Goal: Task Accomplishment & Management: Complete application form

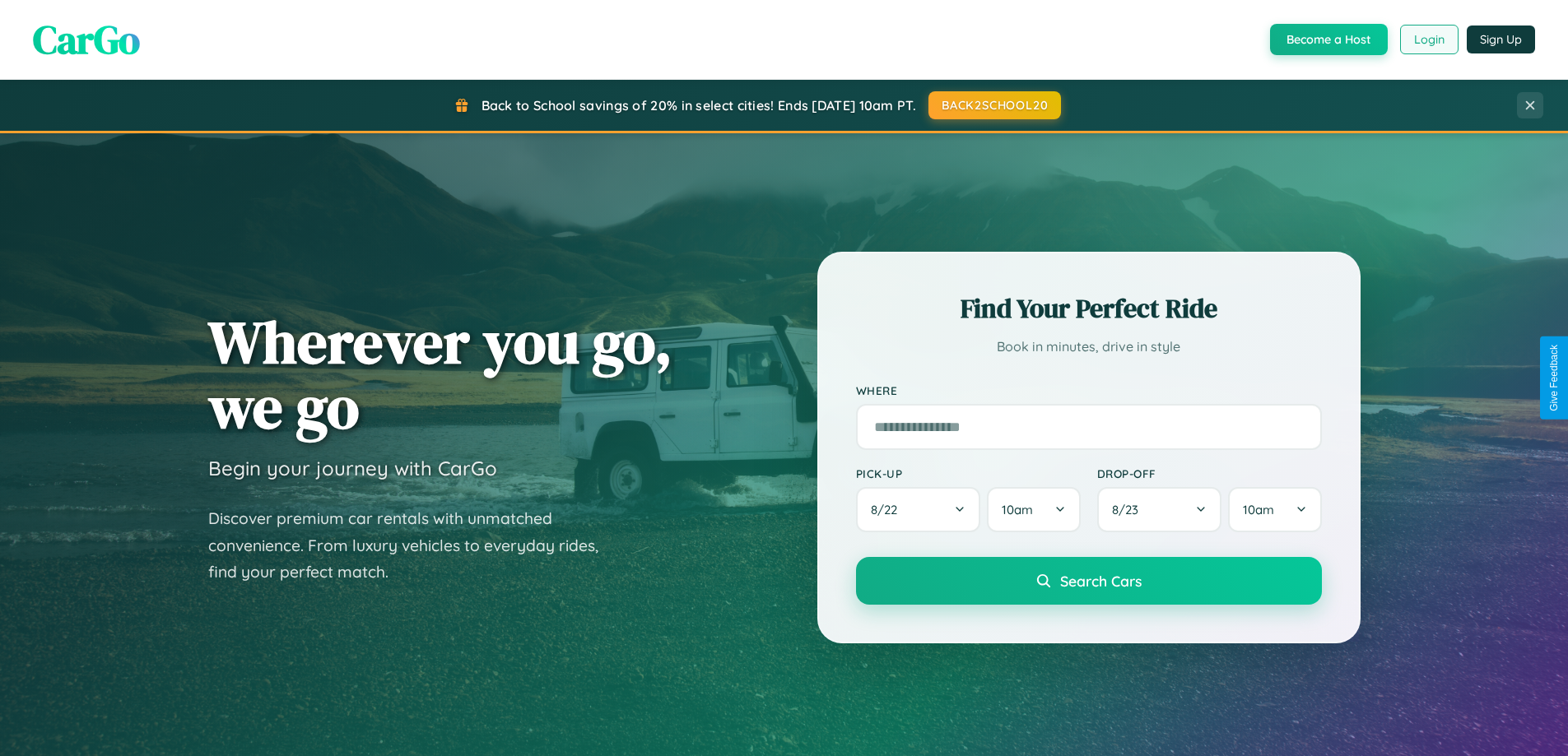
click at [1428, 39] on button "Login" at bounding box center [1429, 39] width 59 height 30
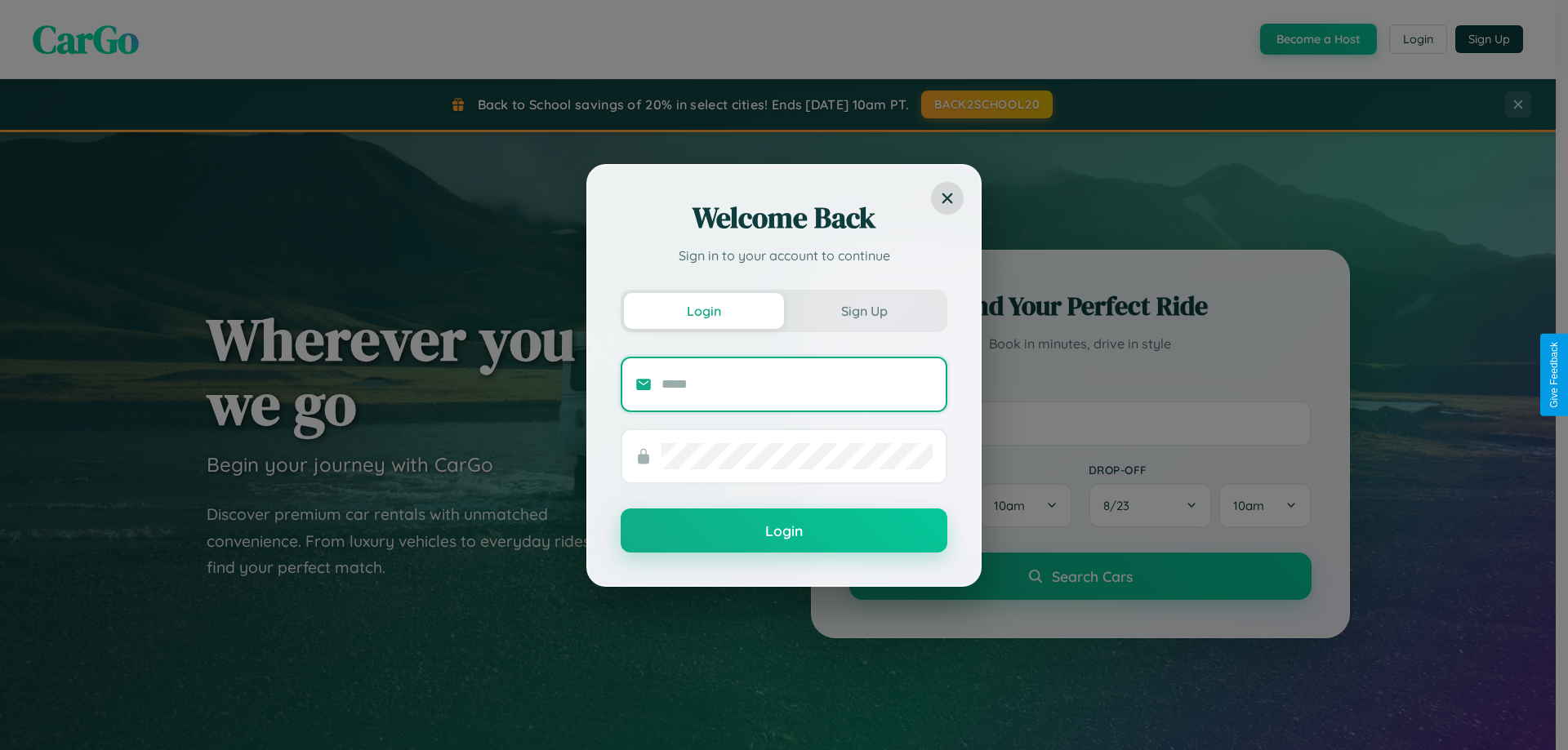
click at [797, 384] on input "text" at bounding box center [796, 385] width 271 height 26
type input "**********"
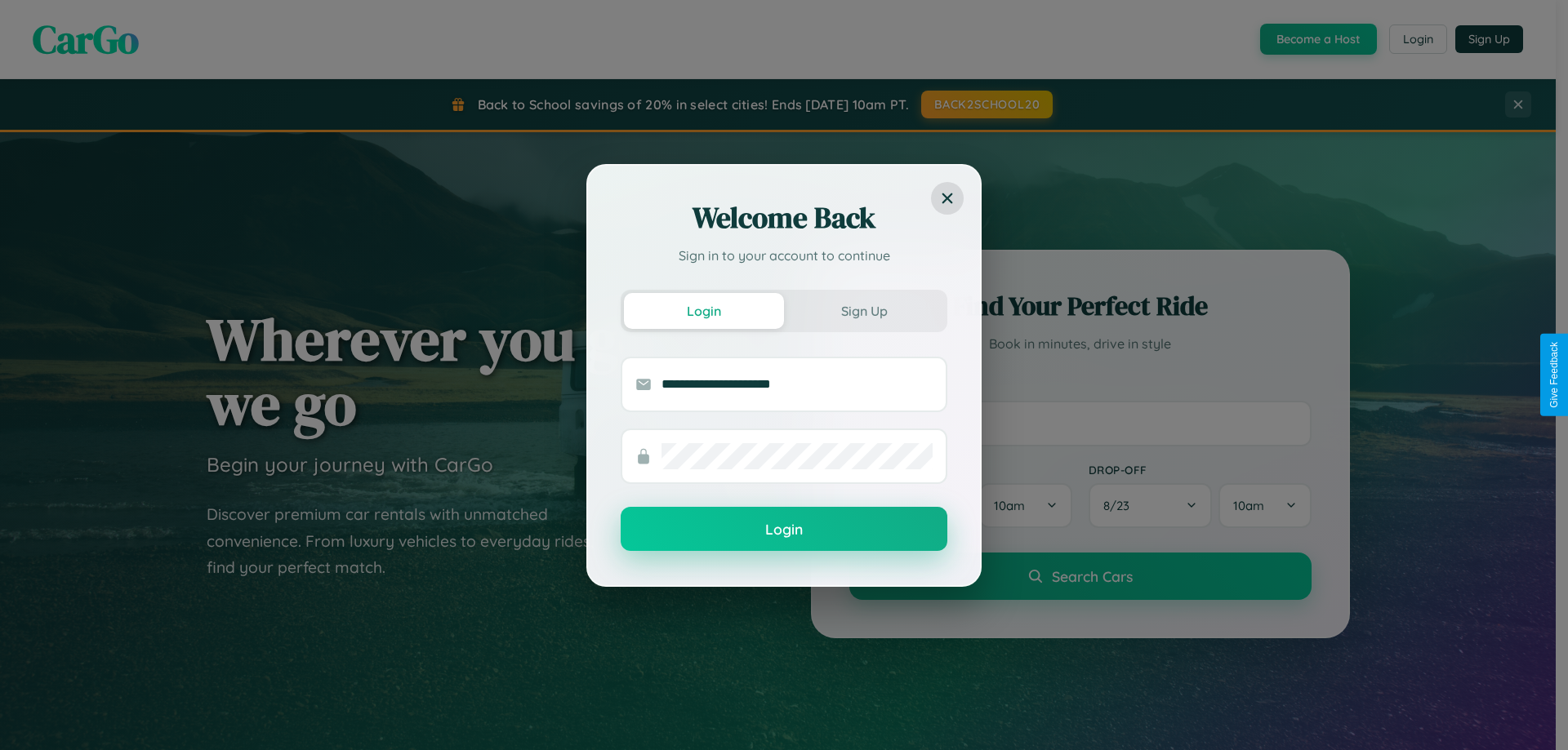
click at [784, 530] on button "Login" at bounding box center [784, 529] width 327 height 44
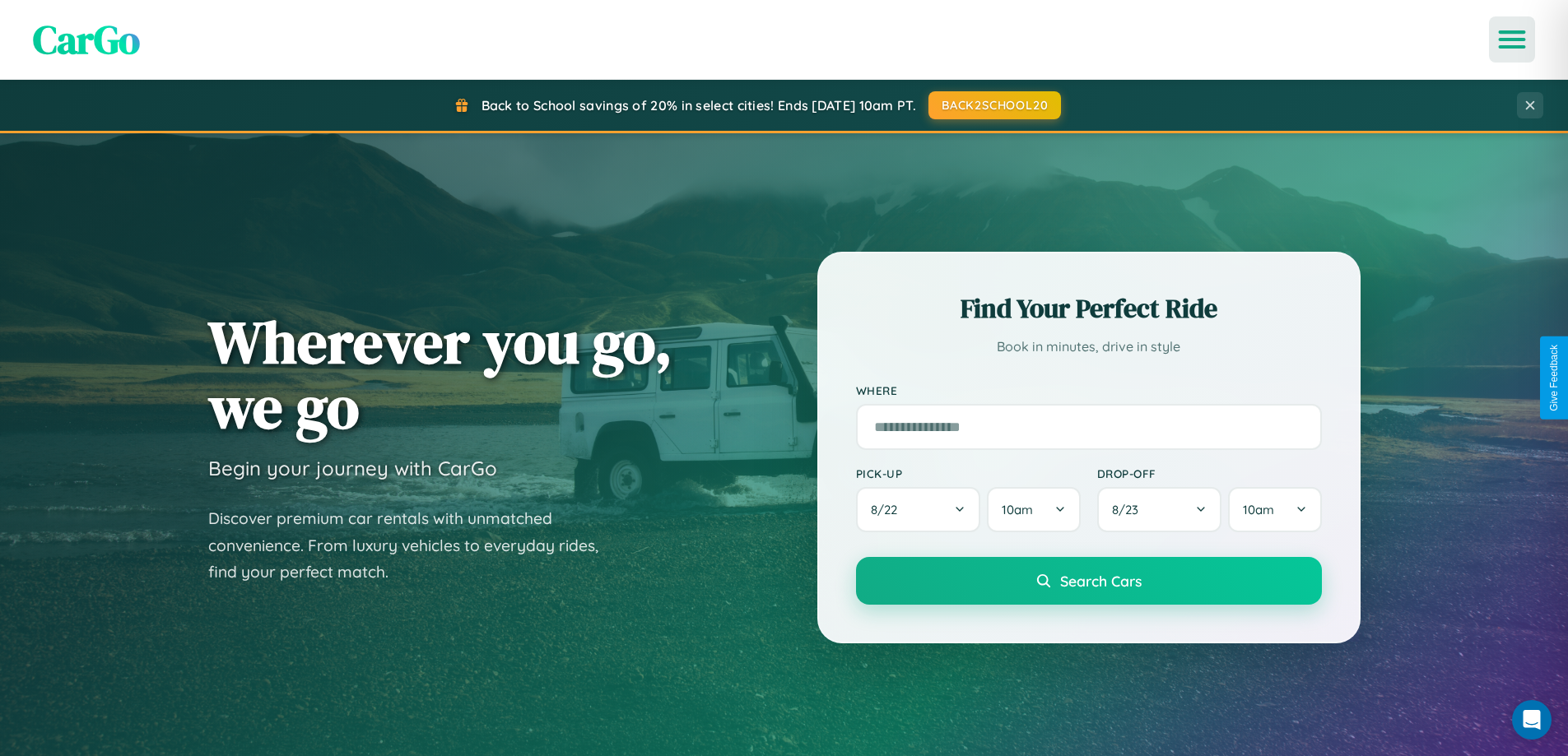
click at [1512, 39] on icon "Open menu" at bounding box center [1513, 39] width 24 height 15
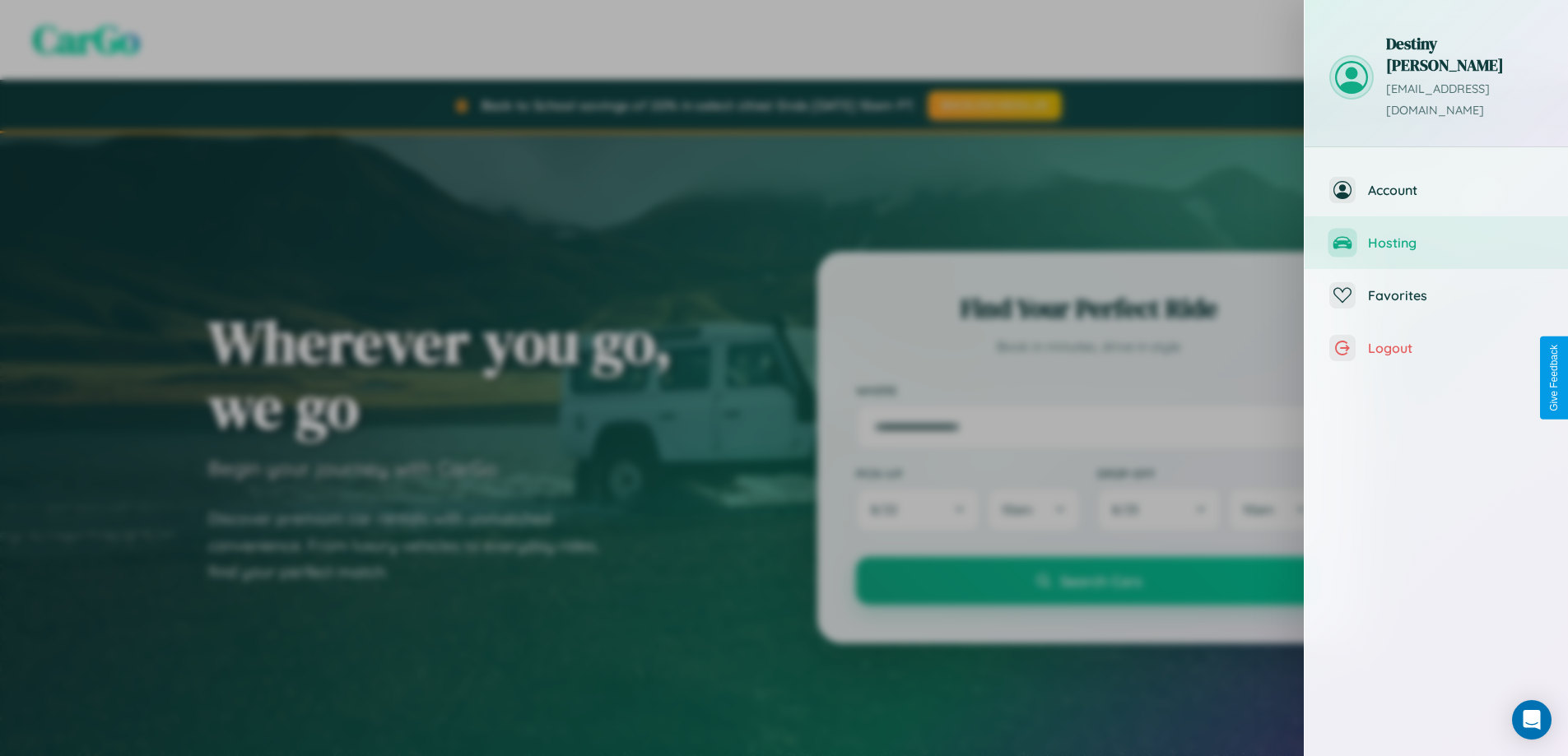
click at [1437, 235] on span "Hosting" at bounding box center [1456, 243] width 175 height 17
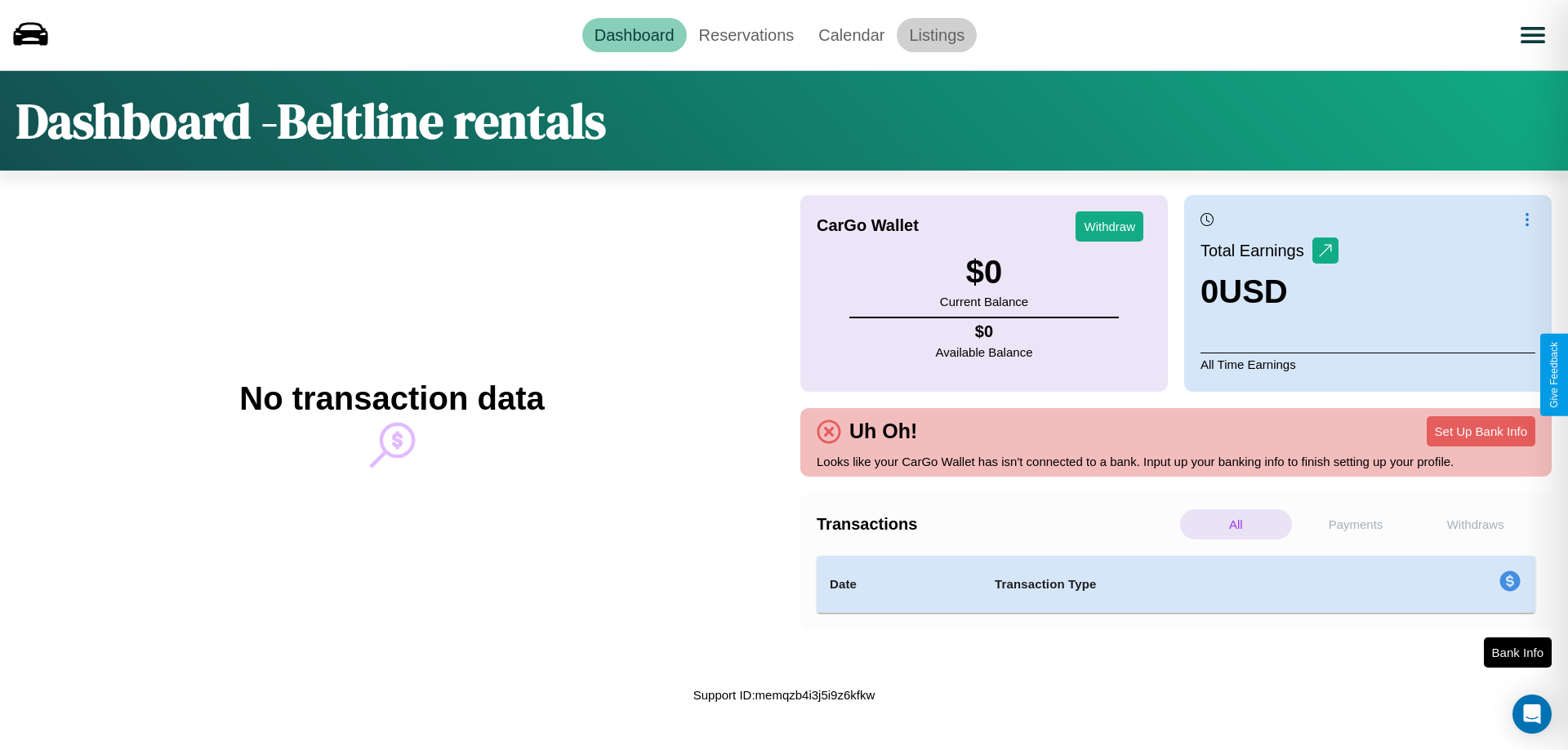
click at [937, 34] on link "Listings" at bounding box center [937, 34] width 80 height 34
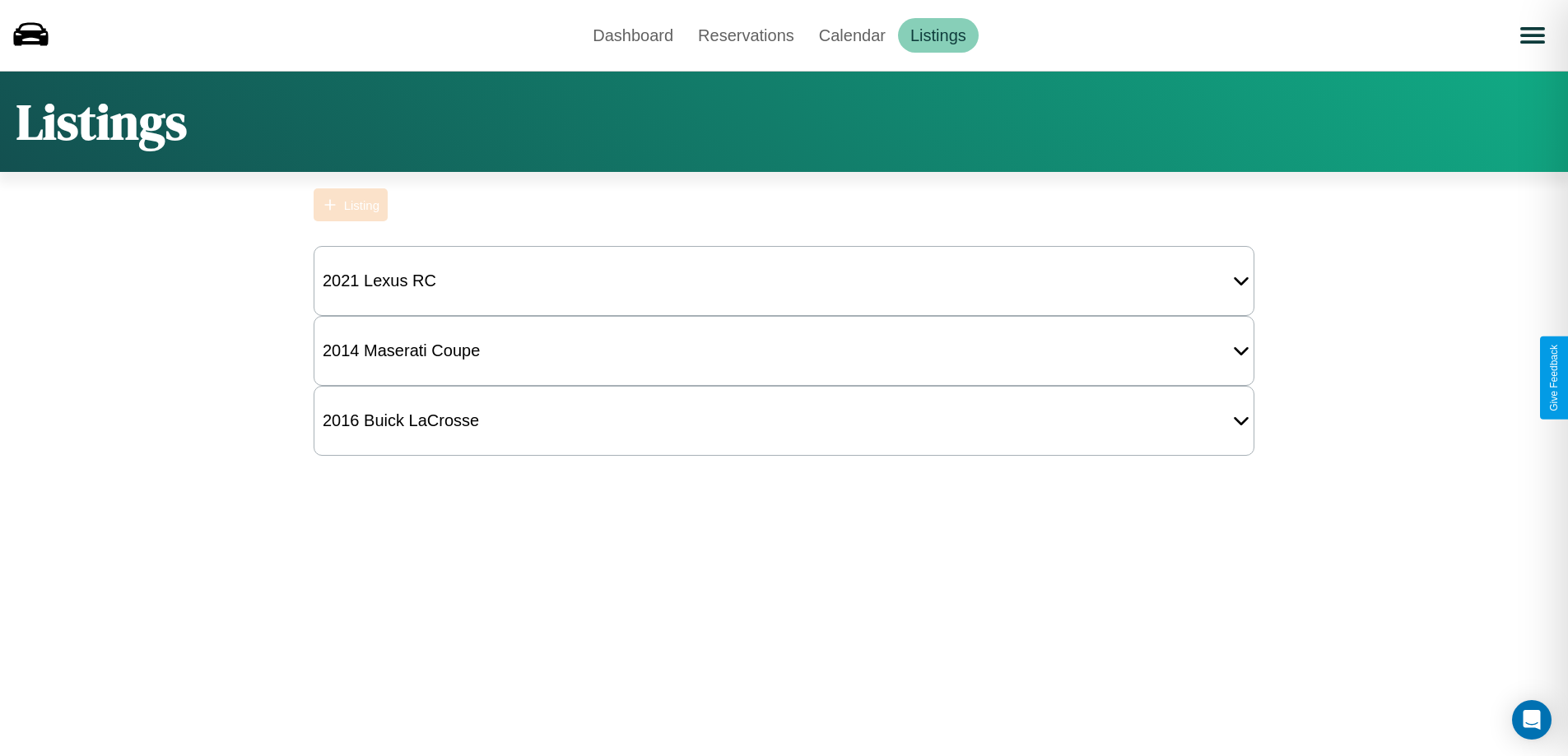
click at [351, 205] on div "Listing" at bounding box center [362, 205] width 35 height 14
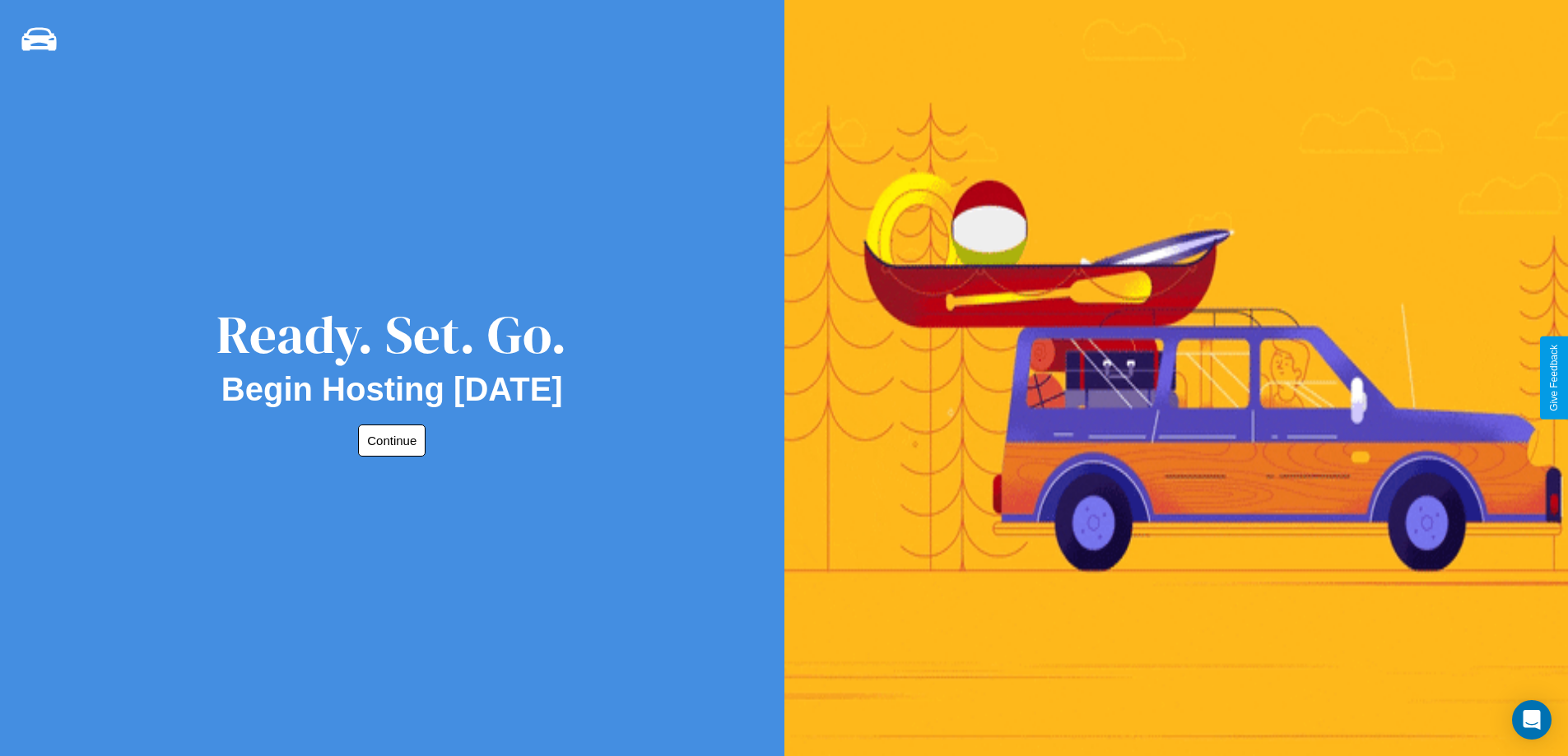
click at [389, 440] on button "Continue" at bounding box center [392, 441] width 67 height 32
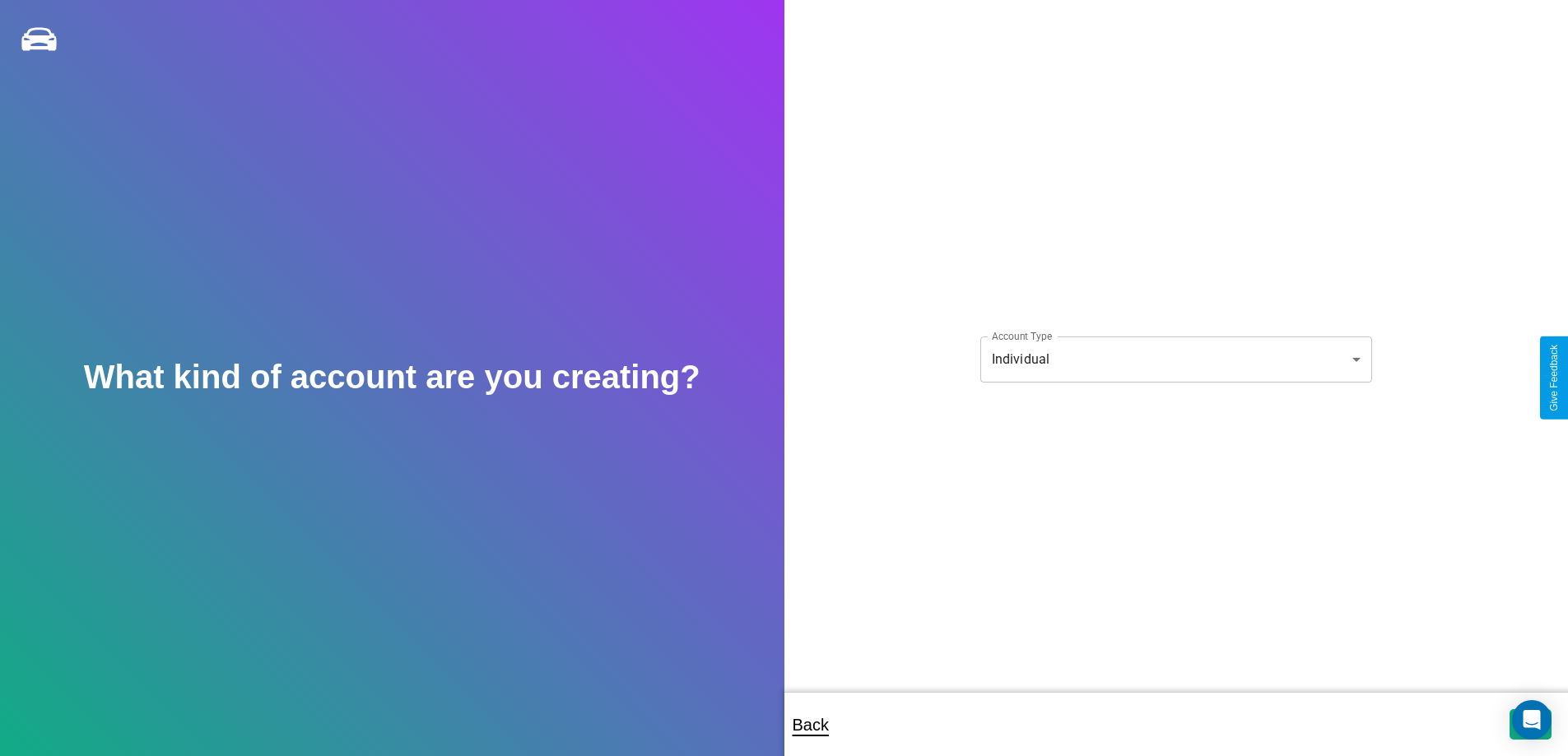
click at [1176, 359] on body "**********" at bounding box center [784, 389] width 1568 height 778
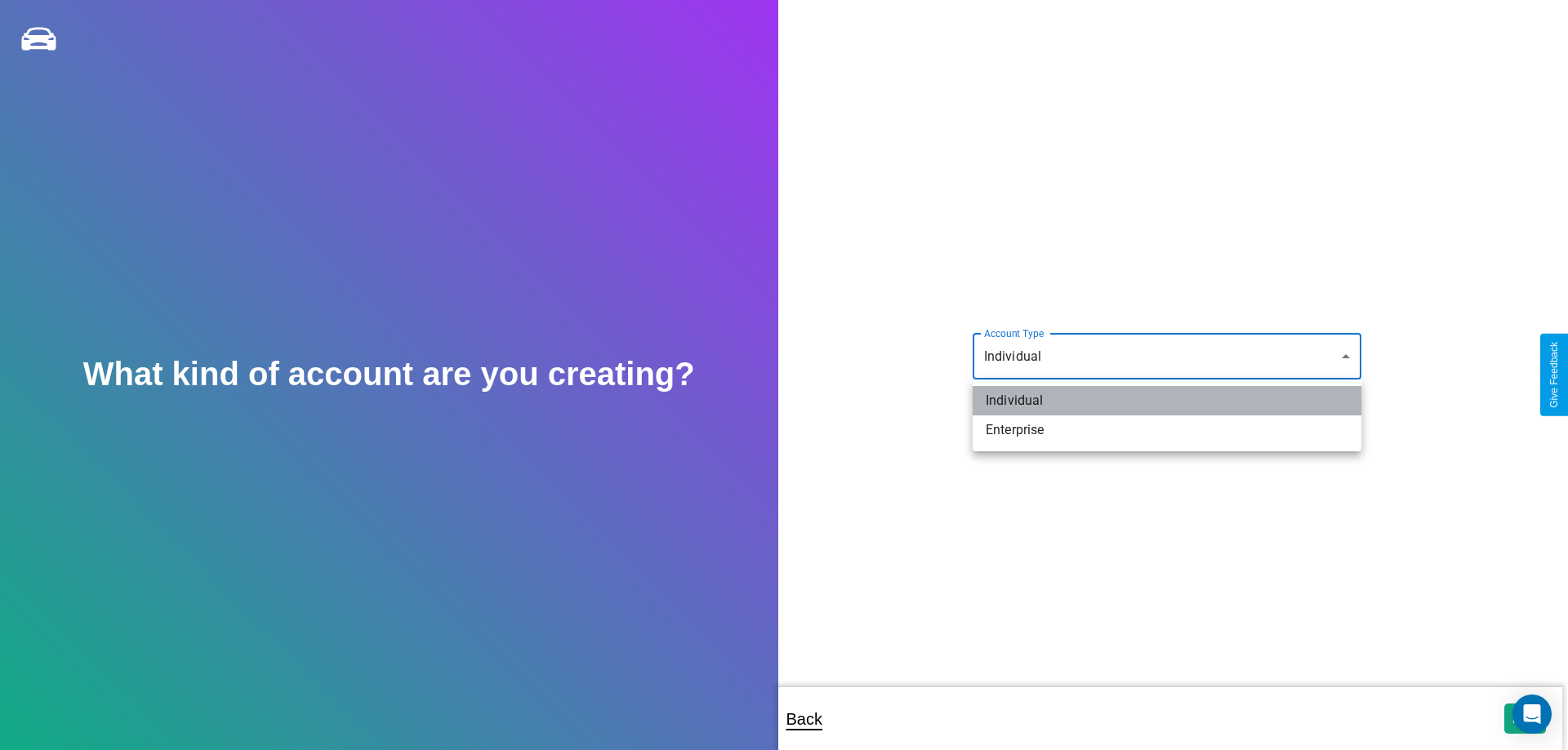
click at [1167, 401] on li "Individual" at bounding box center [1167, 401] width 389 height 30
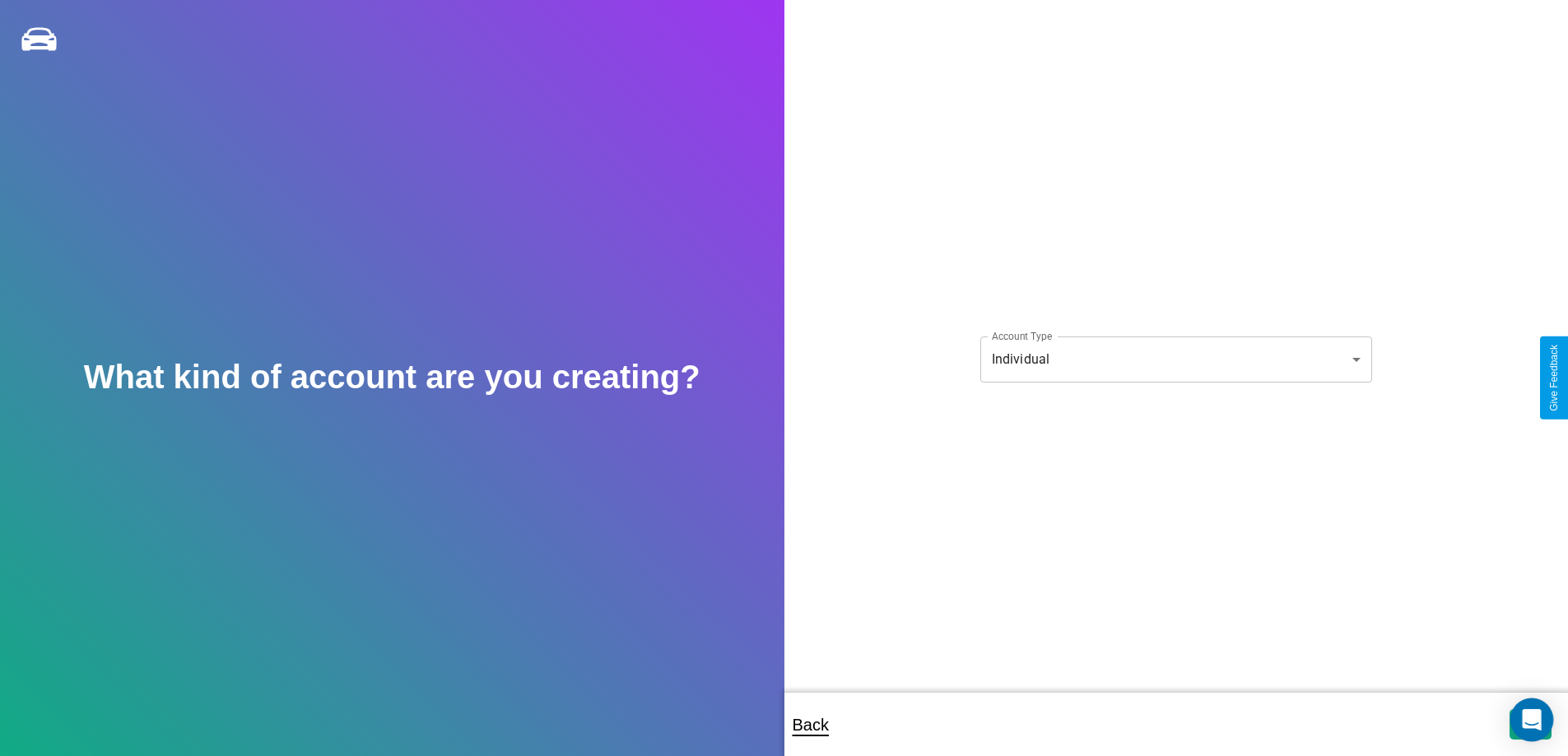
click at [1531, 724] on icon "Open Intercom Messenger" at bounding box center [1532, 720] width 19 height 21
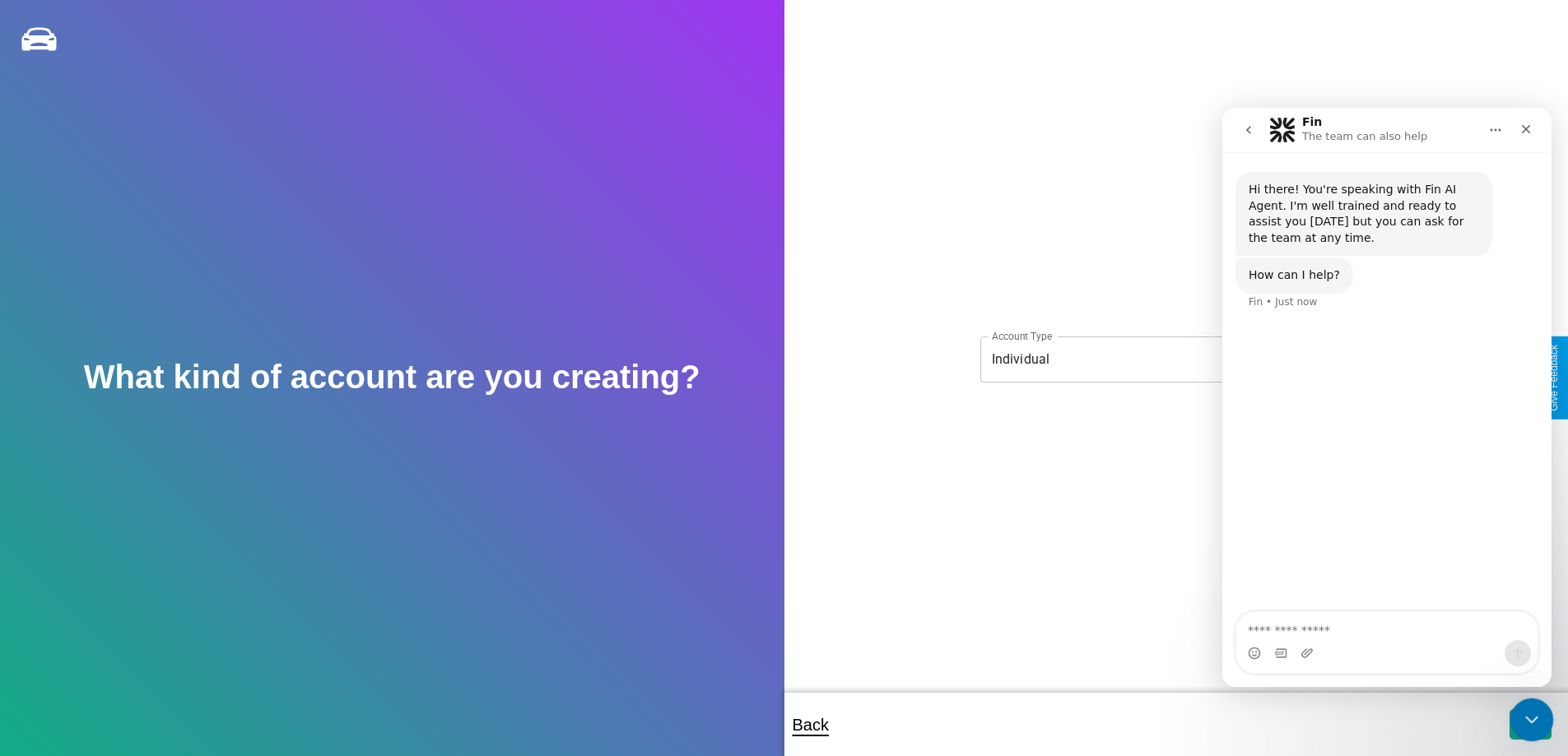
click at [1528, 722] on icon "Close Intercom Messenger" at bounding box center [1529, 717] width 20 height 20
